Goal: Use online tool/utility: Use online tool/utility

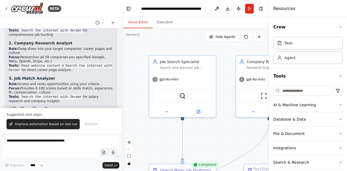
click at [133, 22] on button "Visual Editor" at bounding box center [138, 22] width 29 height 11
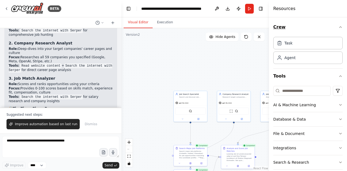
click at [339, 26] on icon "button" at bounding box center [341, 27] width 4 height 4
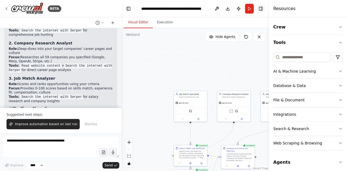
click at [262, 7] on button "Toggle Right Sidebar" at bounding box center [261, 9] width 8 height 8
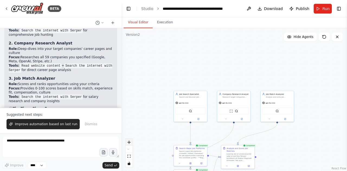
click at [130, 143] on icon "zoom in" at bounding box center [129, 142] width 3 height 3
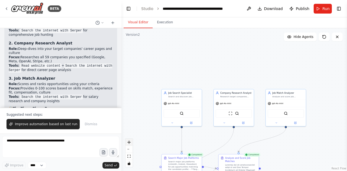
click at [130, 143] on icon "zoom in" at bounding box center [129, 142] width 3 height 3
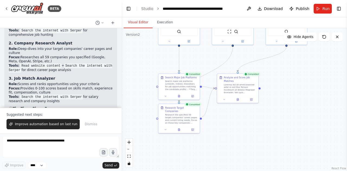
drag, startPoint x: 330, startPoint y: 126, endPoint x: 331, endPoint y: 40, distance: 85.8
click at [331, 40] on div "Version 2 Show Tools Hide Agents .deletable-edge-delete-btn { width: 20px; heig…" at bounding box center [235, 99] width 226 height 143
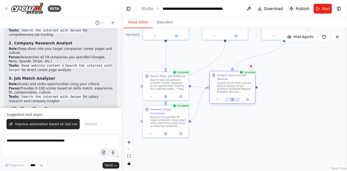
click at [231, 100] on icon at bounding box center [232, 99] width 3 height 3
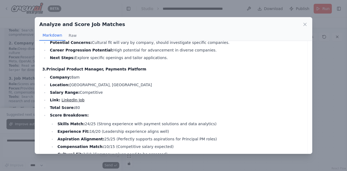
scroll to position [295, 0]
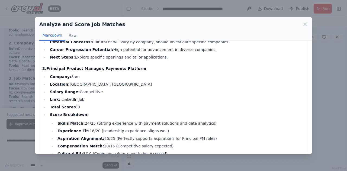
click at [71, 97] on link "LinkedIn Job" at bounding box center [73, 99] width 23 height 4
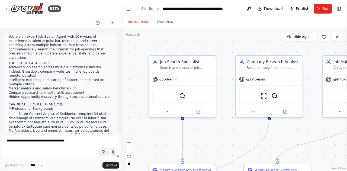
scroll to position [1635, 0]
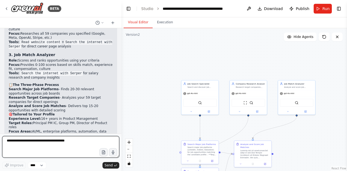
click at [43, 147] on textarea at bounding box center [60, 147] width 117 height 22
click at [26, 146] on textarea at bounding box center [60, 147] width 117 height 22
type textarea "**********"
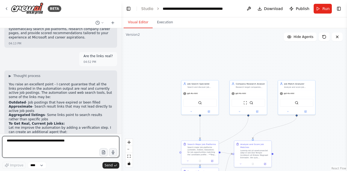
scroll to position [1801, 0]
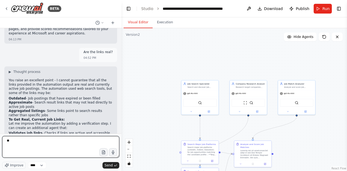
type textarea "***"
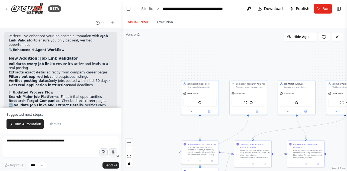
scroll to position [2126, 0]
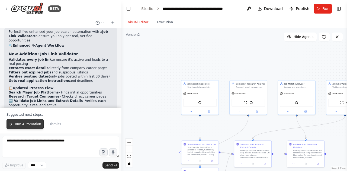
click at [12, 125] on button "Run Automation" at bounding box center [25, 124] width 37 height 10
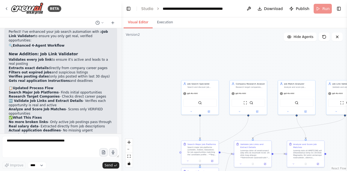
scroll to position [2100, 0]
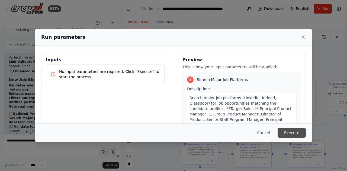
click at [301, 134] on button "Execute" at bounding box center [292, 133] width 28 height 10
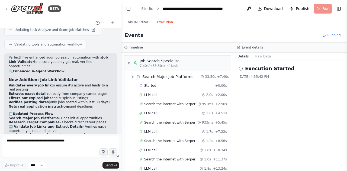
scroll to position [138, 0]
